Goal: Information Seeking & Learning: Understand process/instructions

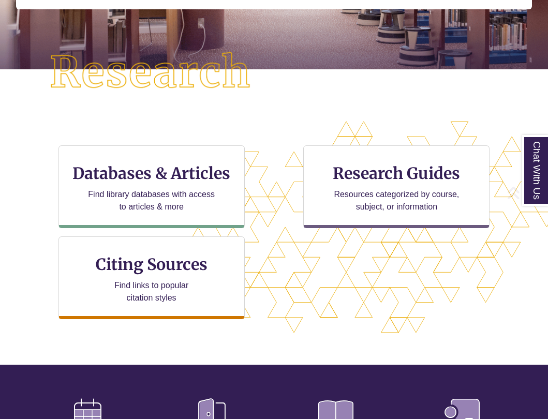
scroll to position [251, 0]
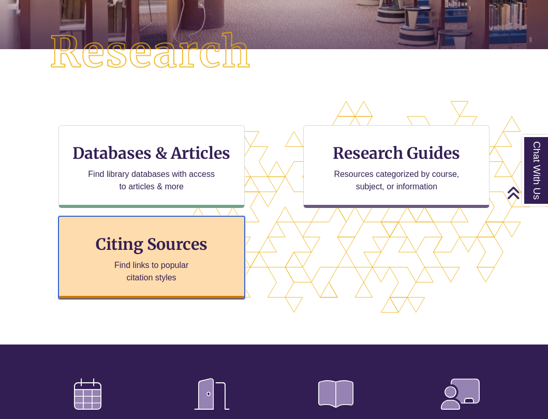
click at [175, 253] on h3 "Citing Sources" at bounding box center [152, 245] width 126 height 20
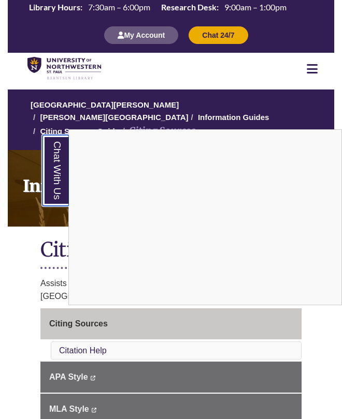
click at [63, 160] on link "Chat With Us" at bounding box center [55, 170] width 26 height 71
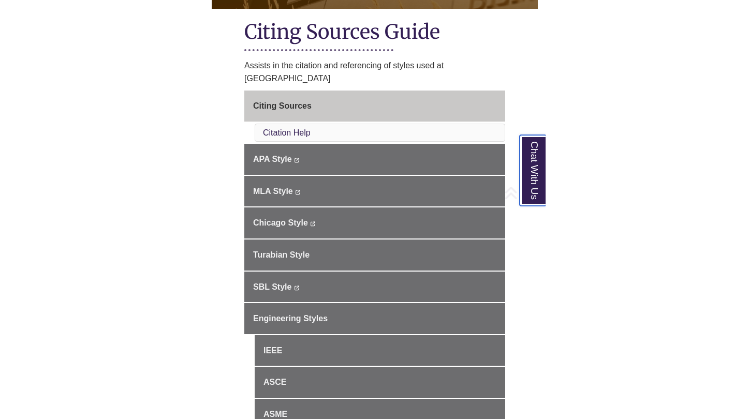
scroll to position [221, 0]
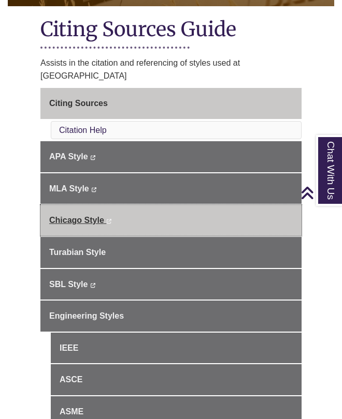
click at [89, 216] on span "Chicago Style" at bounding box center [76, 220] width 55 height 9
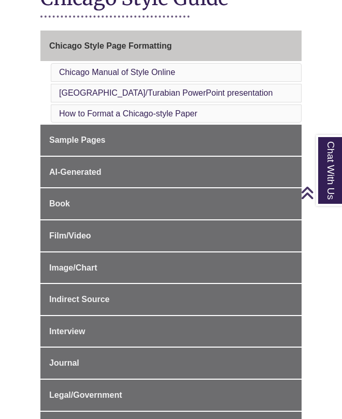
scroll to position [252, 0]
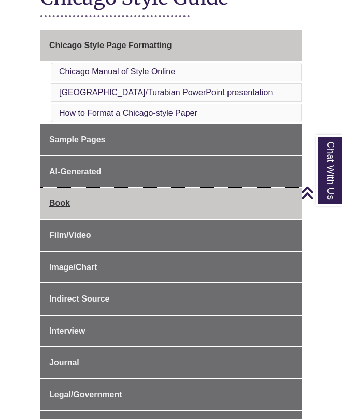
click at [66, 198] on link "Book" at bounding box center [170, 203] width 261 height 31
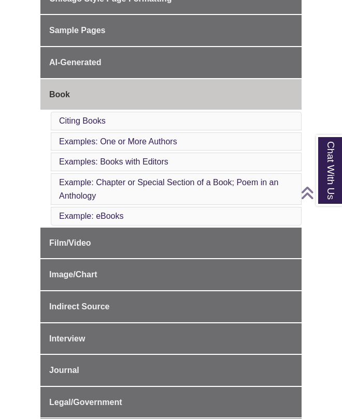
scroll to position [298, 0]
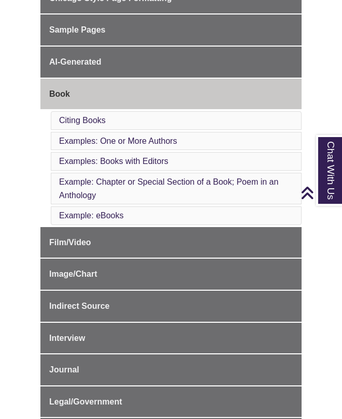
click at [113, 176] on li "Example: Chapter or Special Section of a Book; Poem in an Anthology" at bounding box center [176, 189] width 251 height 32
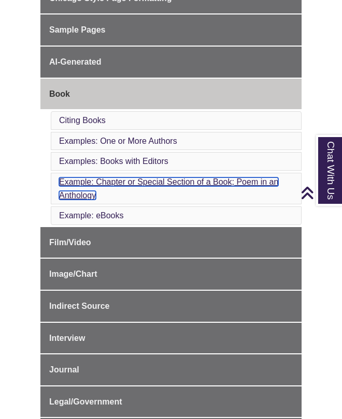
click at [113, 178] on link "Example: Chapter or Special Section of a Book; Poem in an Anthology" at bounding box center [168, 189] width 219 height 22
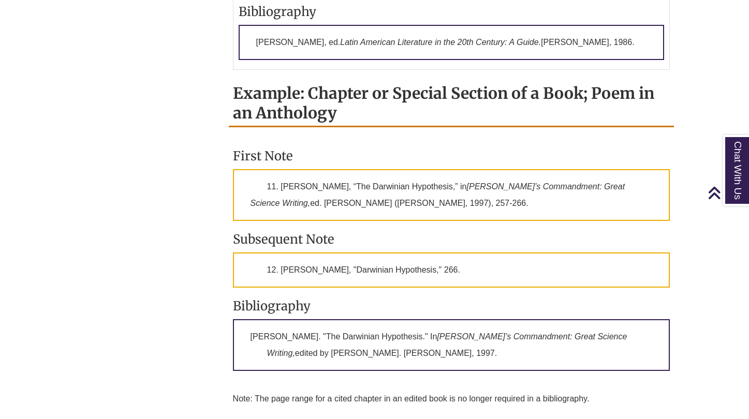
scroll to position [1174, 0]
